Goal: Complete application form: Complete application form

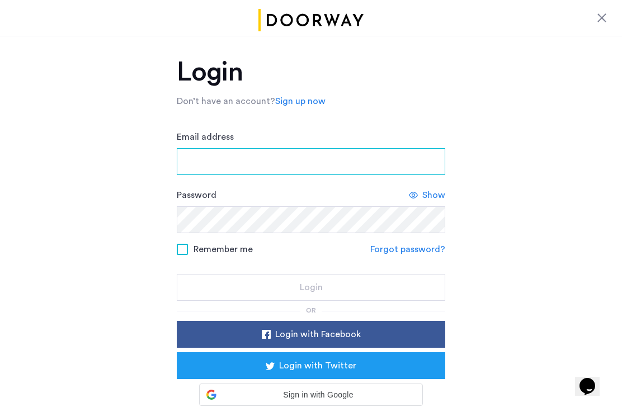
click at [255, 162] on input "Email address" at bounding box center [311, 161] width 269 height 27
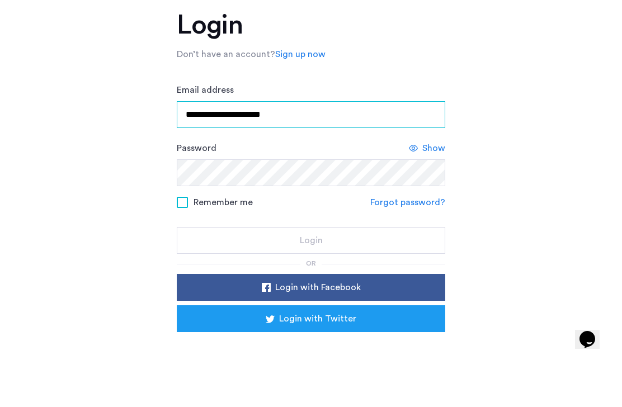
type input "**********"
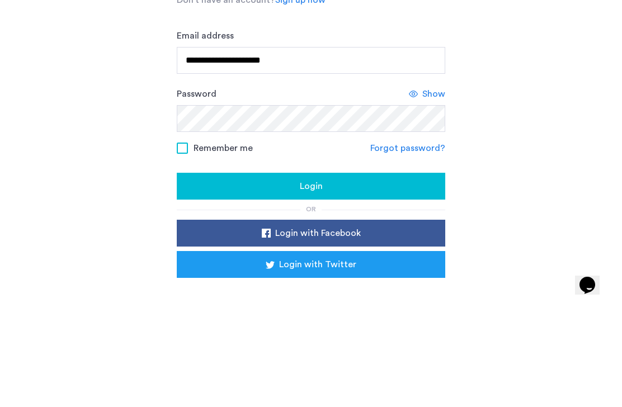
click at [334, 281] on div "Login" at bounding box center [311, 287] width 251 height 13
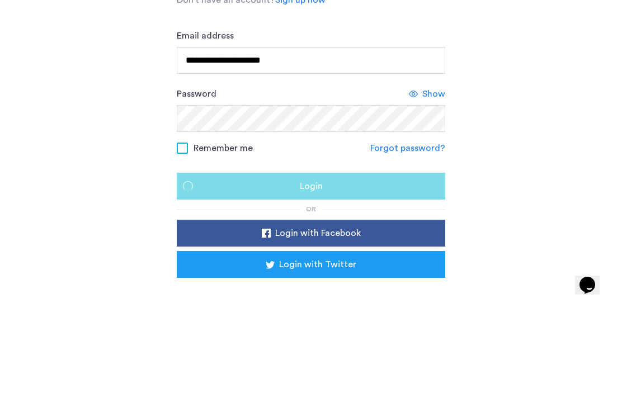
scroll to position [17, 0]
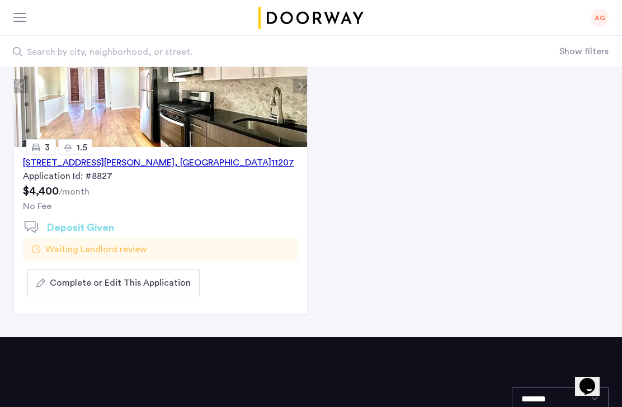
scroll to position [149, 0]
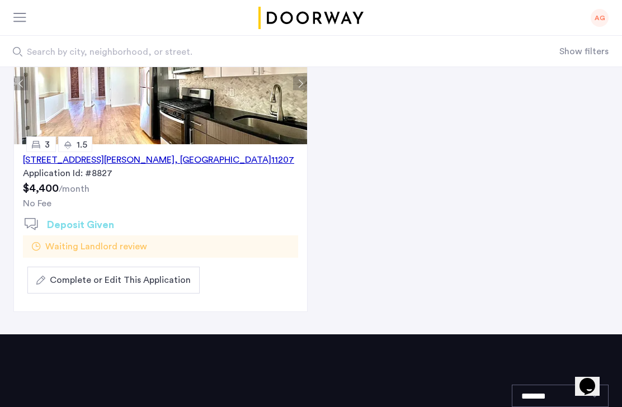
click at [165, 286] on span "Complete or Edit This Application" at bounding box center [120, 280] width 141 height 13
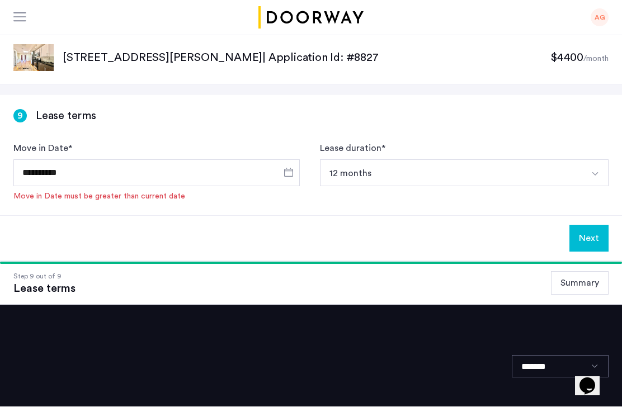
scroll to position [1, 0]
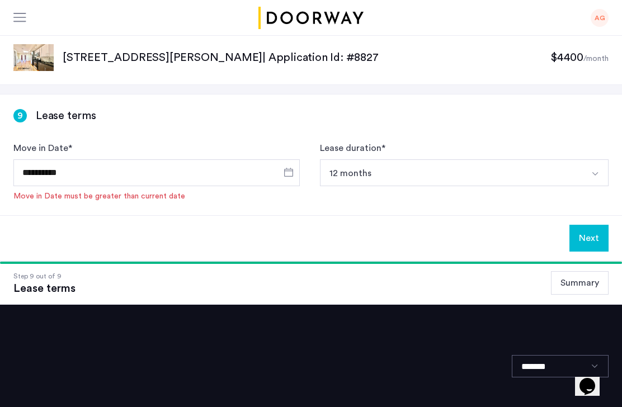
click at [596, 239] on button "Next" at bounding box center [589, 238] width 39 height 27
click at [580, 289] on button "Summary" at bounding box center [580, 283] width 58 height 24
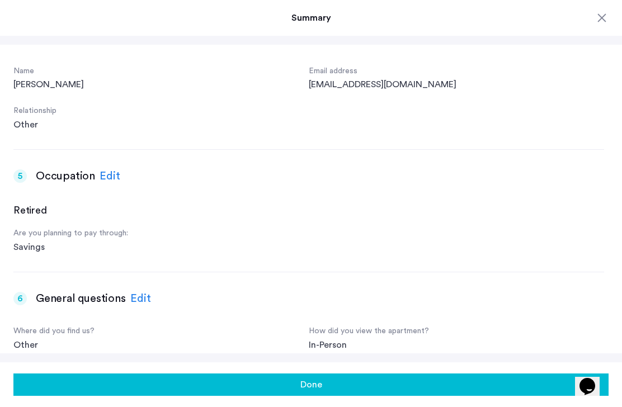
scroll to position [661, 0]
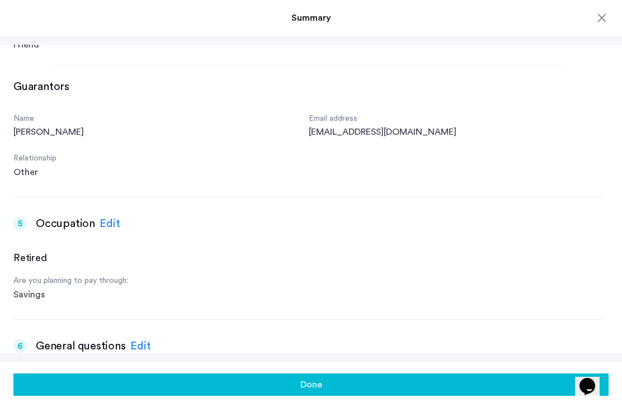
click at [598, 16] on div at bounding box center [602, 17] width 13 height 13
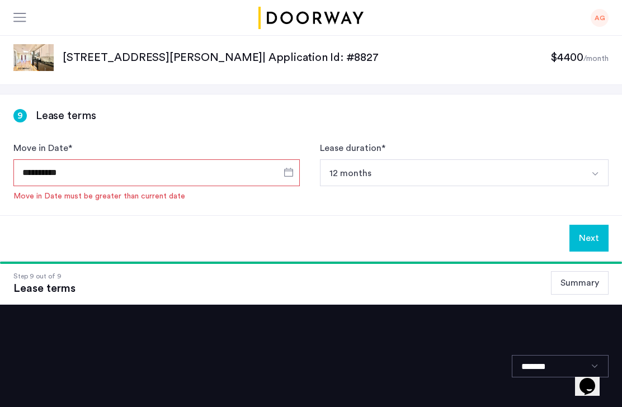
scroll to position [0, 0]
